Goal: Information Seeking & Learning: Learn about a topic

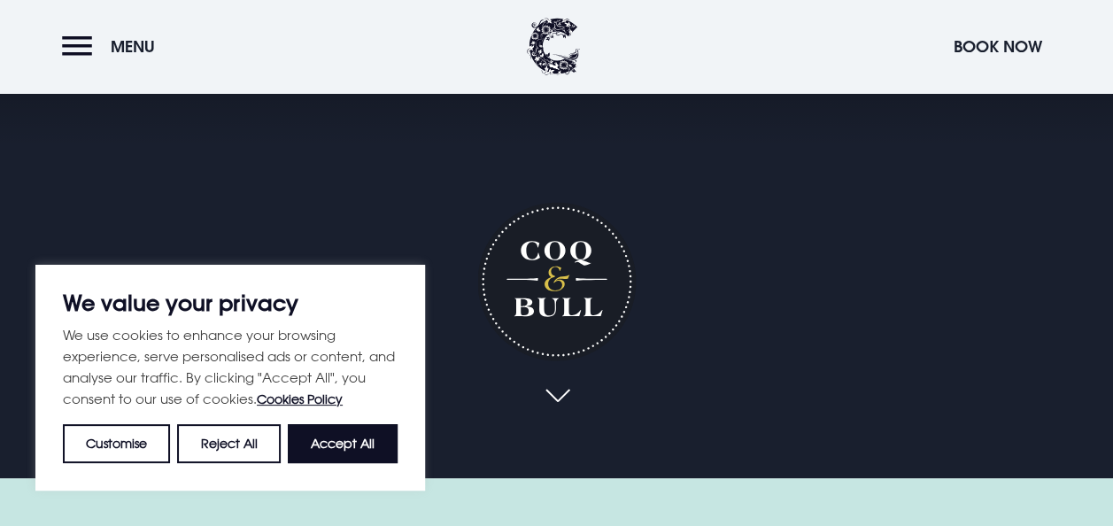
scroll to position [89, 0]
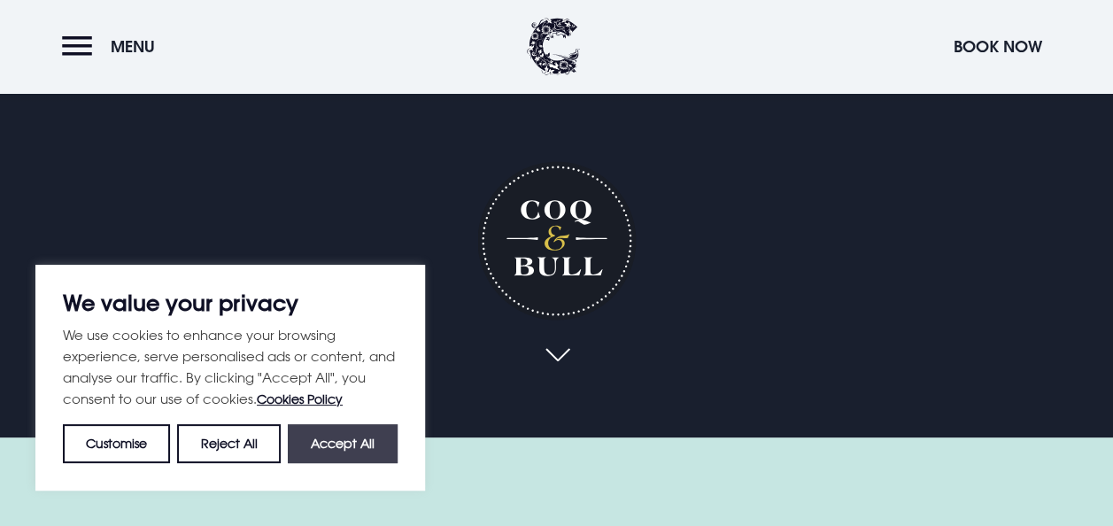
click at [349, 444] on button "Accept All" at bounding box center [343, 443] width 110 height 39
checkbox input "true"
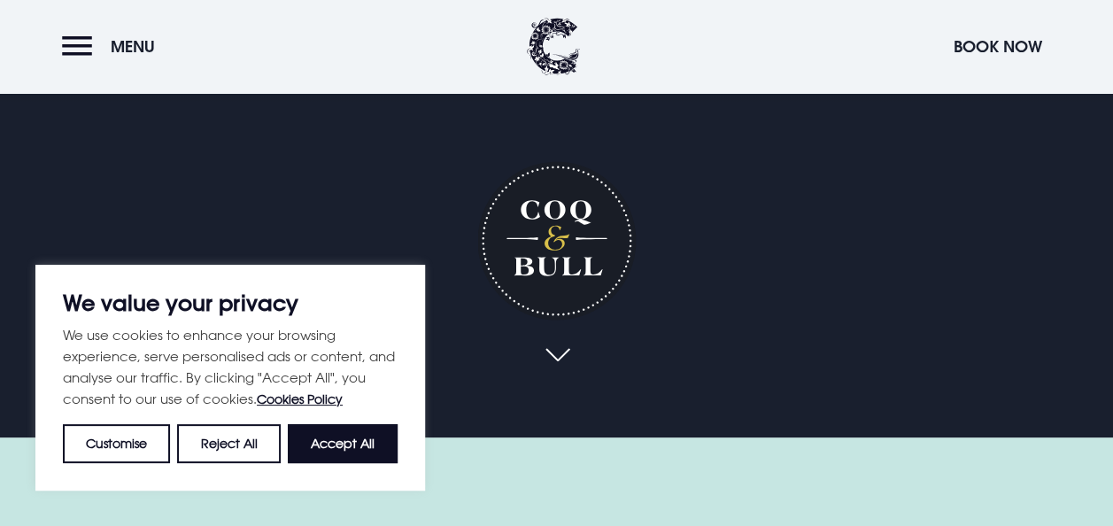
checkbox input "true"
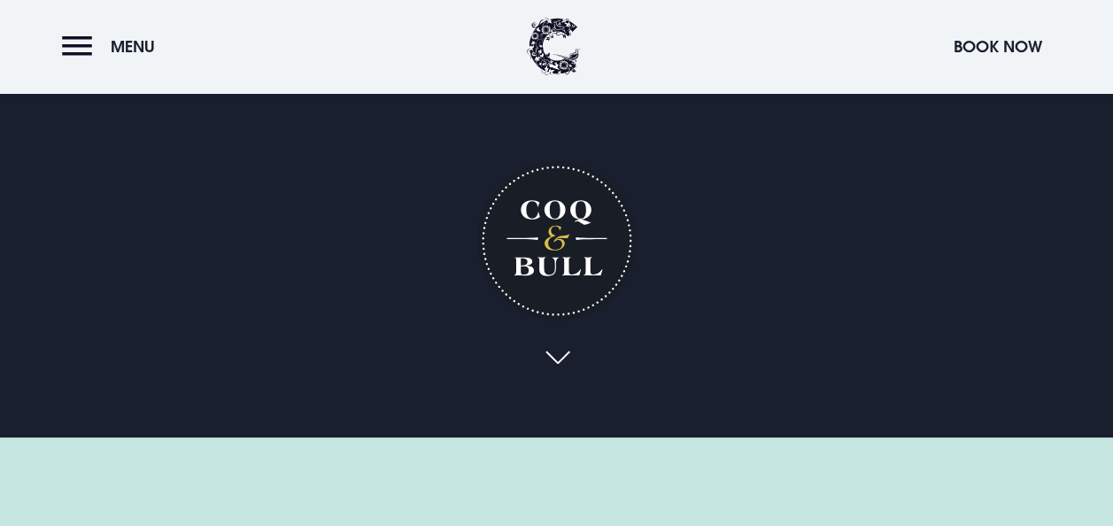
click at [558, 358] on link at bounding box center [557, 358] width 41 height 39
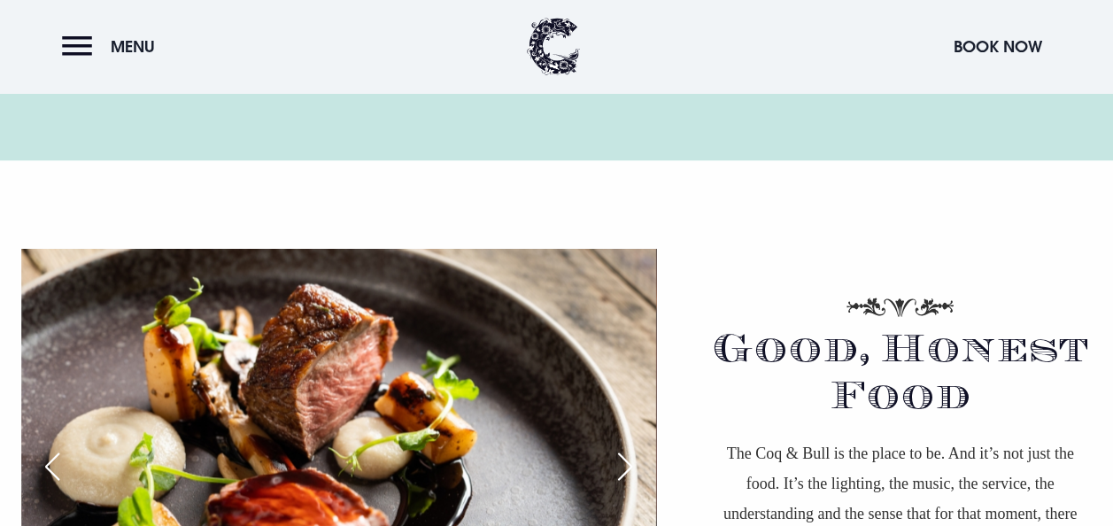
scroll to position [885, 0]
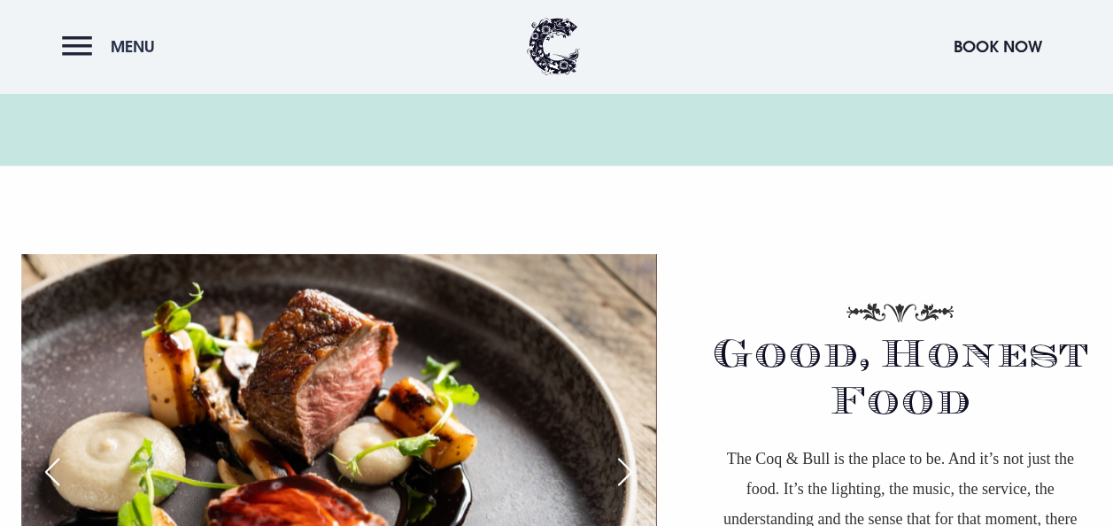
click at [68, 44] on button "Menu" at bounding box center [113, 46] width 102 height 38
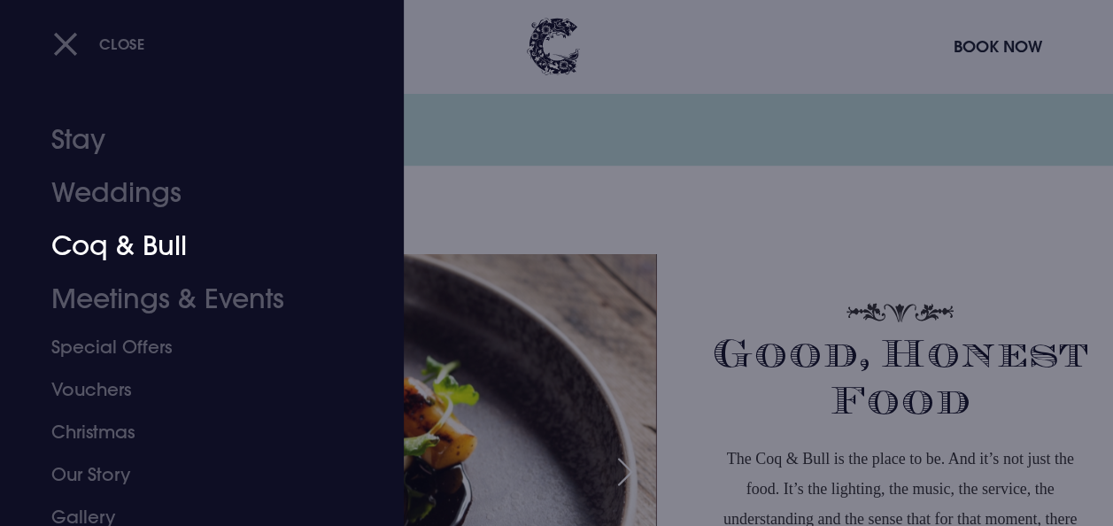
click at [145, 249] on link "Coq & Bull" at bounding box center [189, 246] width 277 height 53
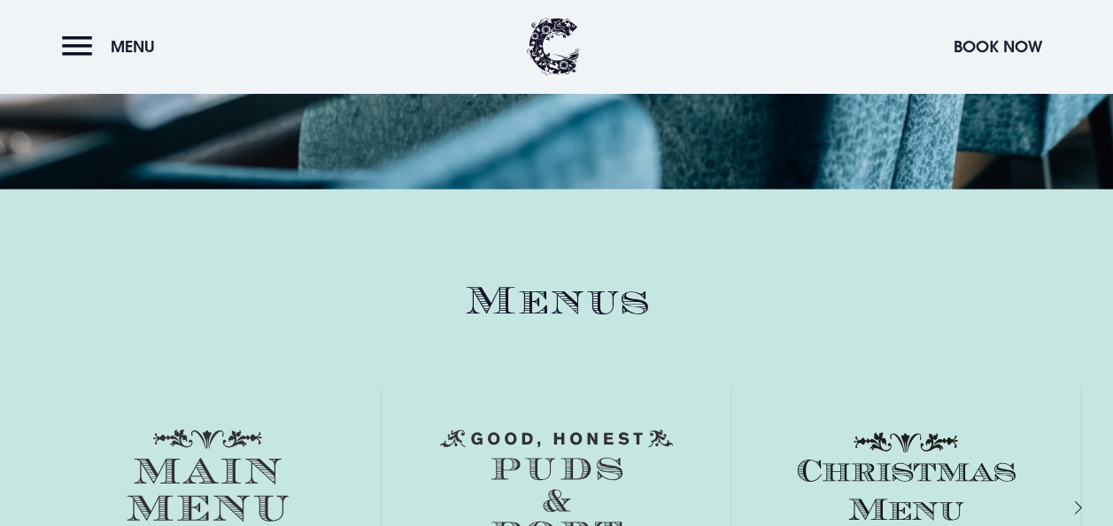
scroll to position [2235, 0]
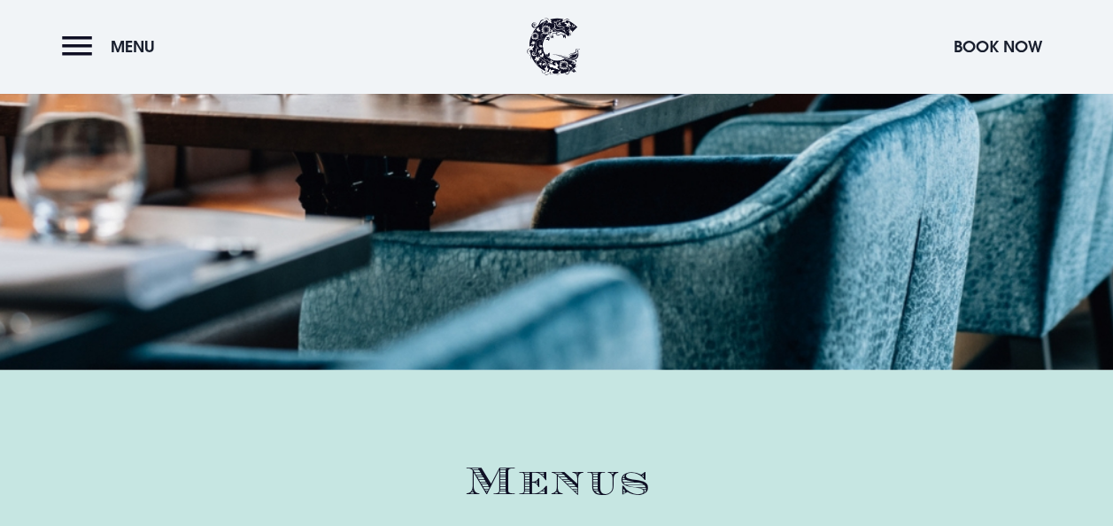
scroll to position [1969, 0]
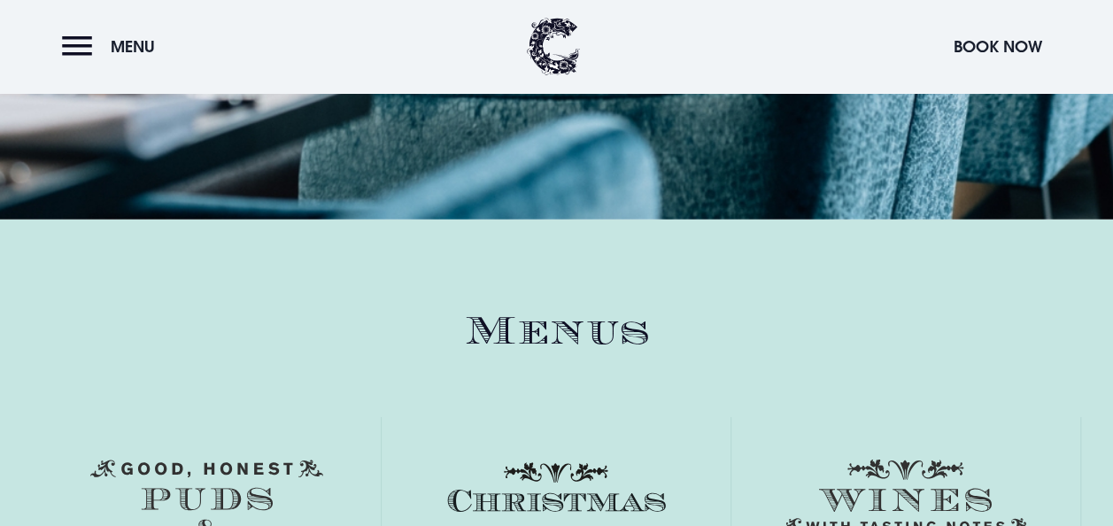
scroll to position [2146, 0]
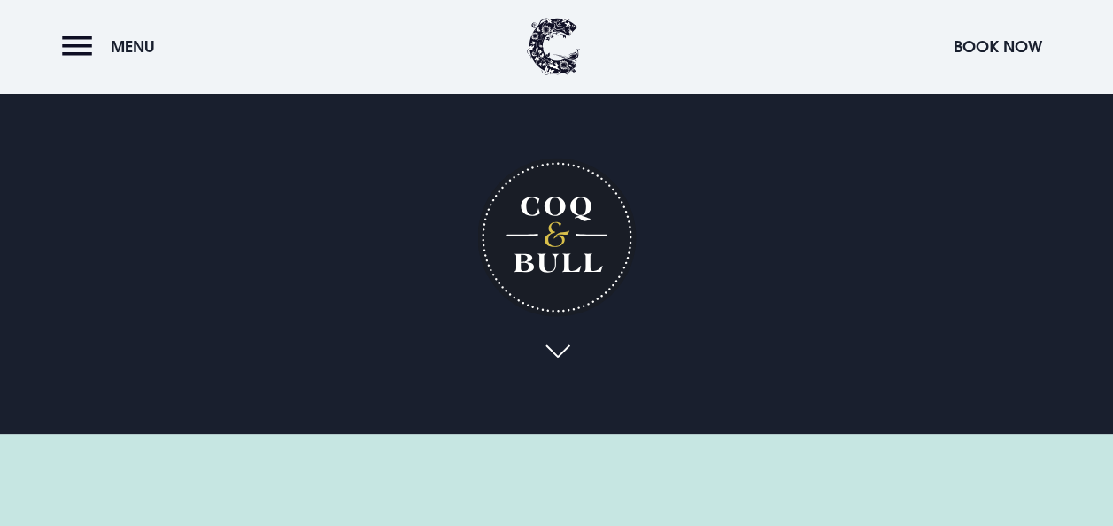
scroll to position [89, 0]
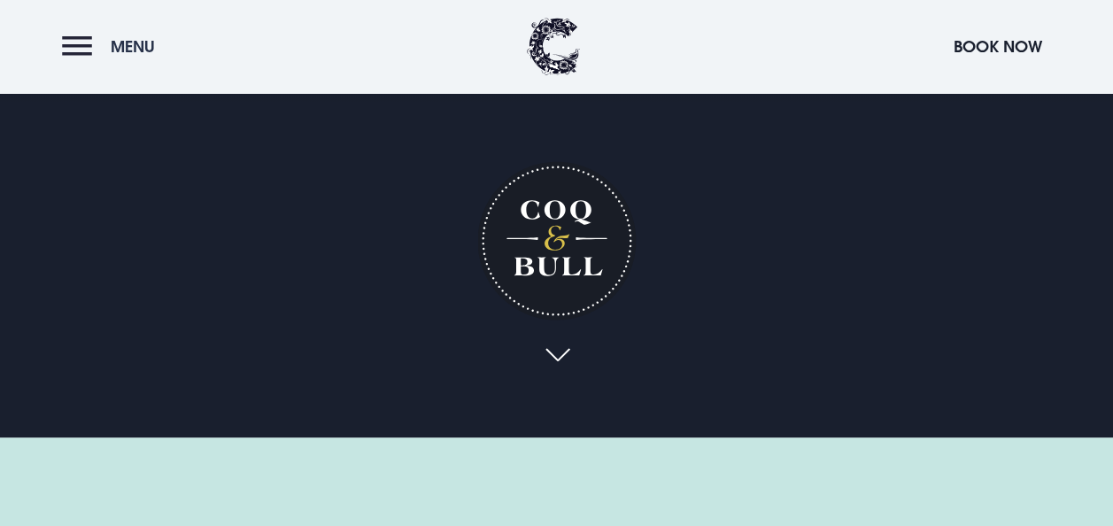
click at [83, 46] on button "Menu" at bounding box center [113, 46] width 102 height 38
